Goal: Task Accomplishment & Management: Use online tool/utility

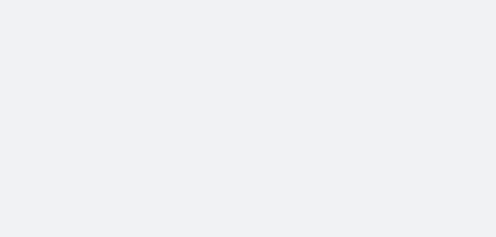
drag, startPoint x: 89, startPoint y: 18, endPoint x: 78, endPoint y: 21, distance: 11.3
click at [78, 21] on body at bounding box center [248, 118] width 496 height 237
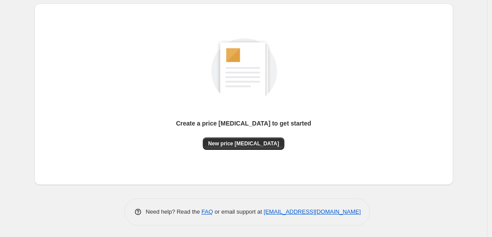
scroll to position [93, 0]
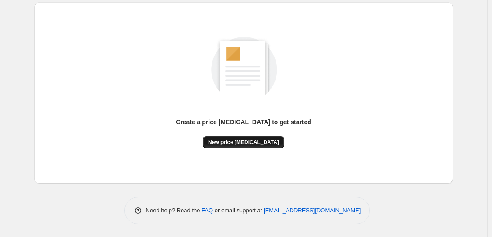
click at [251, 138] on button "New price [MEDICAL_DATA]" at bounding box center [244, 142] width 82 height 12
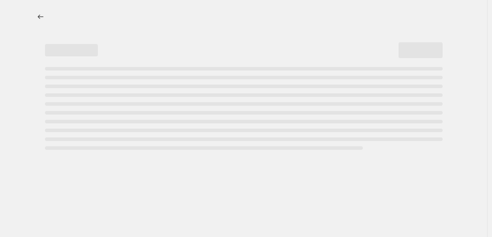
select select "percentage"
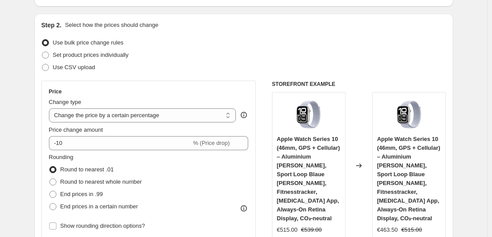
scroll to position [82, 0]
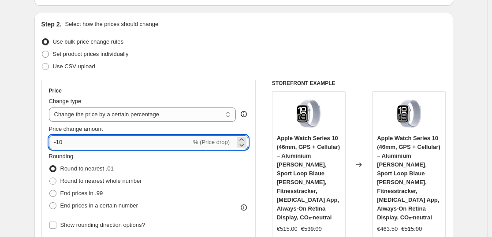
click at [88, 148] on input "-10" at bounding box center [120, 142] width 142 height 14
type input "-1"
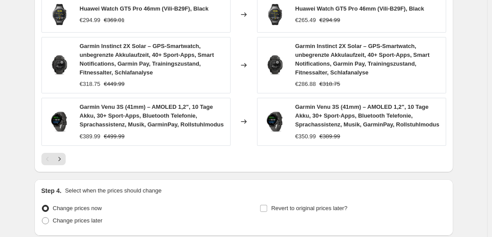
scroll to position [717, 0]
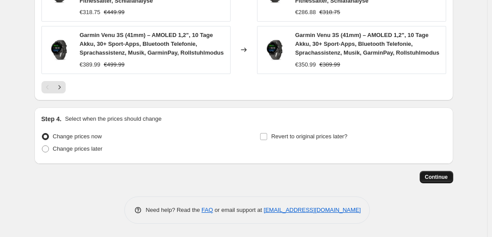
type input "-35"
click at [446, 176] on span "Continue" at bounding box center [436, 177] width 23 height 7
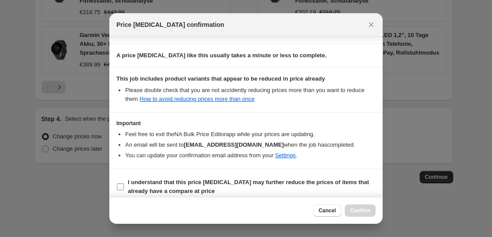
scroll to position [134, 0]
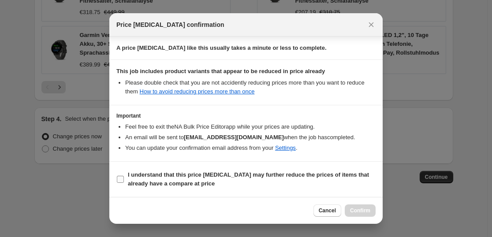
click at [166, 174] on b "I understand that this price [MEDICAL_DATA] may further reduce the prices of it…" at bounding box center [248, 178] width 241 height 15
click at [124, 176] on input "I understand that this price [MEDICAL_DATA] may further reduce the prices of it…" at bounding box center [120, 179] width 7 height 7
checkbox input "true"
click at [360, 210] on span "Confirm" at bounding box center [360, 210] width 20 height 7
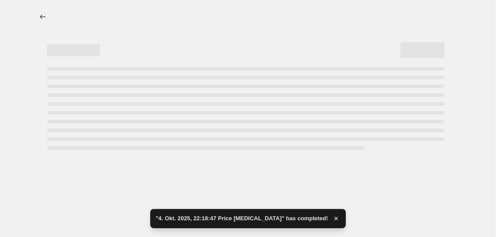
select select "percentage"
